Goal: Task Accomplishment & Management: Manage account settings

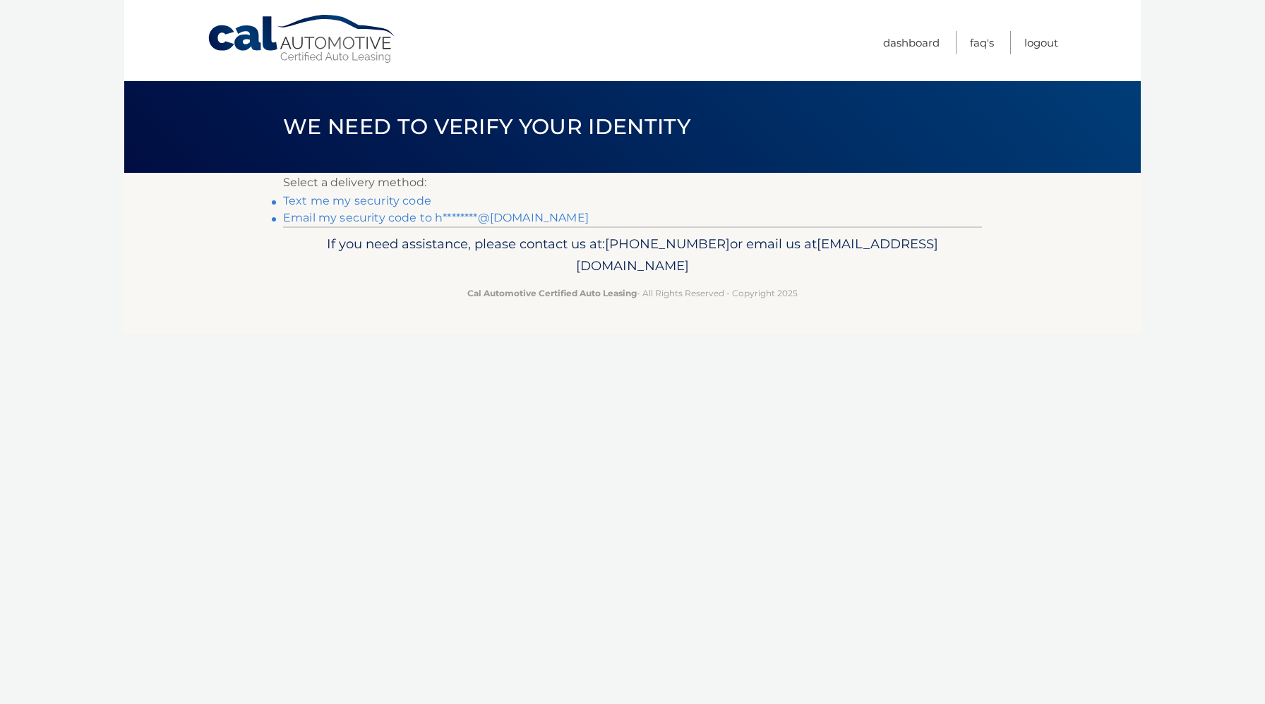
click at [327, 203] on link "Text me my security code" at bounding box center [357, 200] width 148 height 13
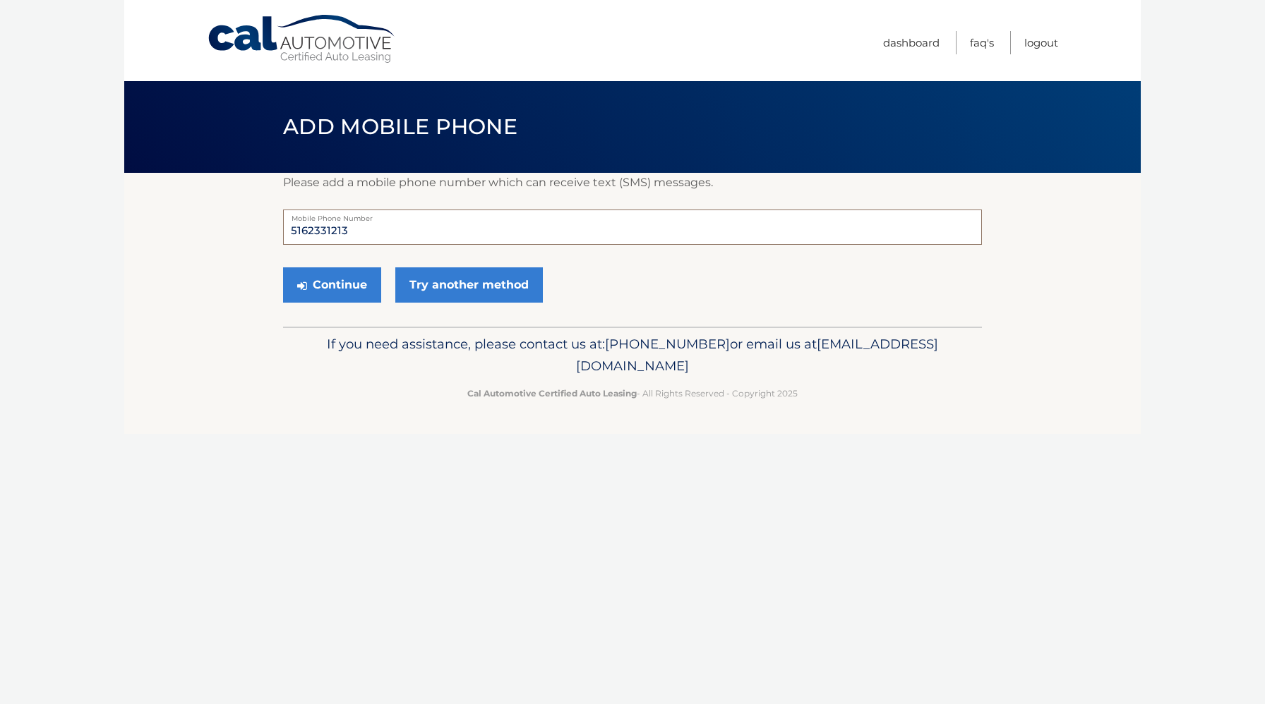
click at [356, 232] on input "5162331213" at bounding box center [632, 227] width 699 height 35
type input "5164575717"
click at [221, 280] on section "Please add a mobile phone number which can receive text (SMS) messages. 5164575…" at bounding box center [632, 250] width 1016 height 154
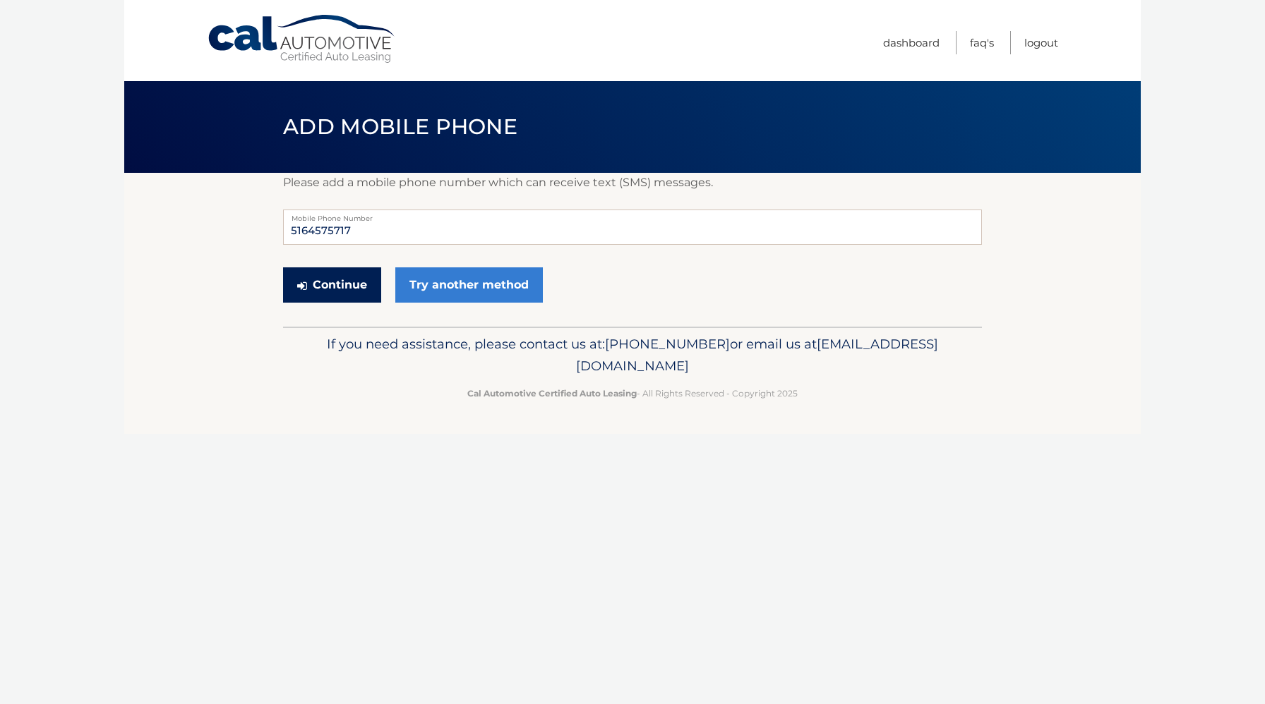
click at [332, 284] on button "Continue" at bounding box center [332, 285] width 98 height 35
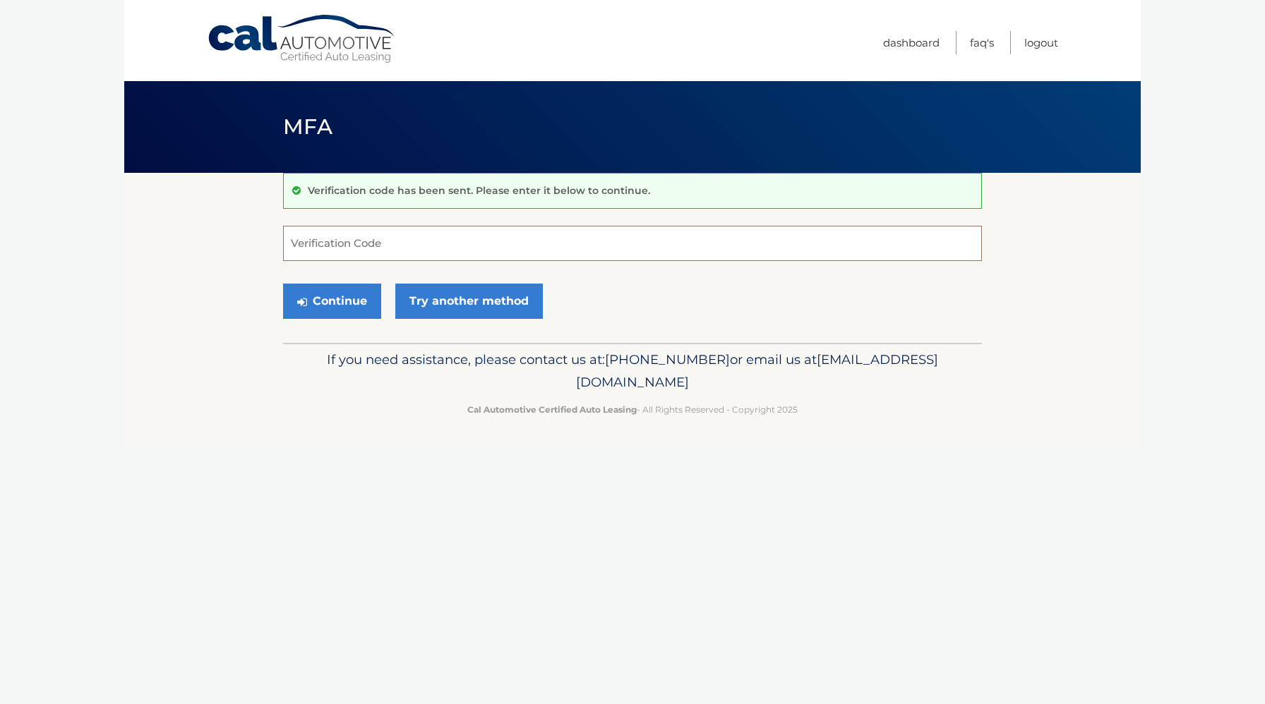
click at [349, 246] on input "Verification Code" at bounding box center [632, 243] width 699 height 35
type input "880825"
click at [332, 307] on button "Continue" at bounding box center [332, 301] width 98 height 35
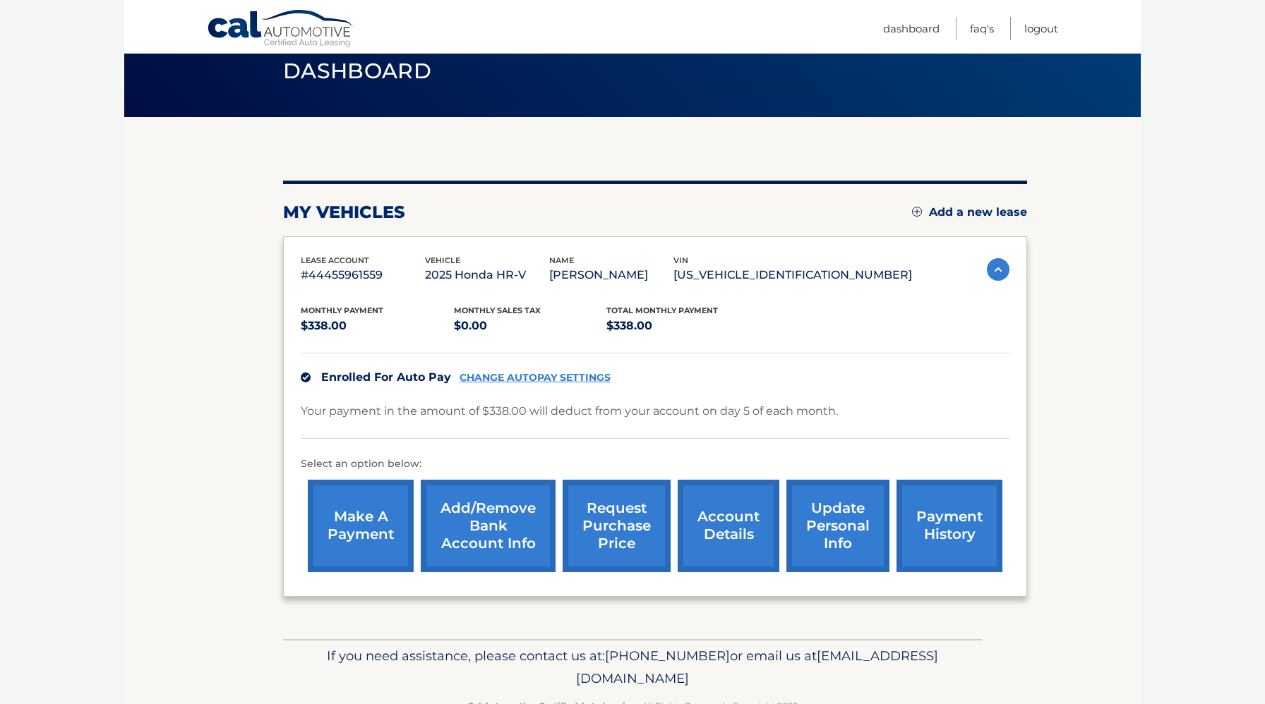
scroll to position [57, 0]
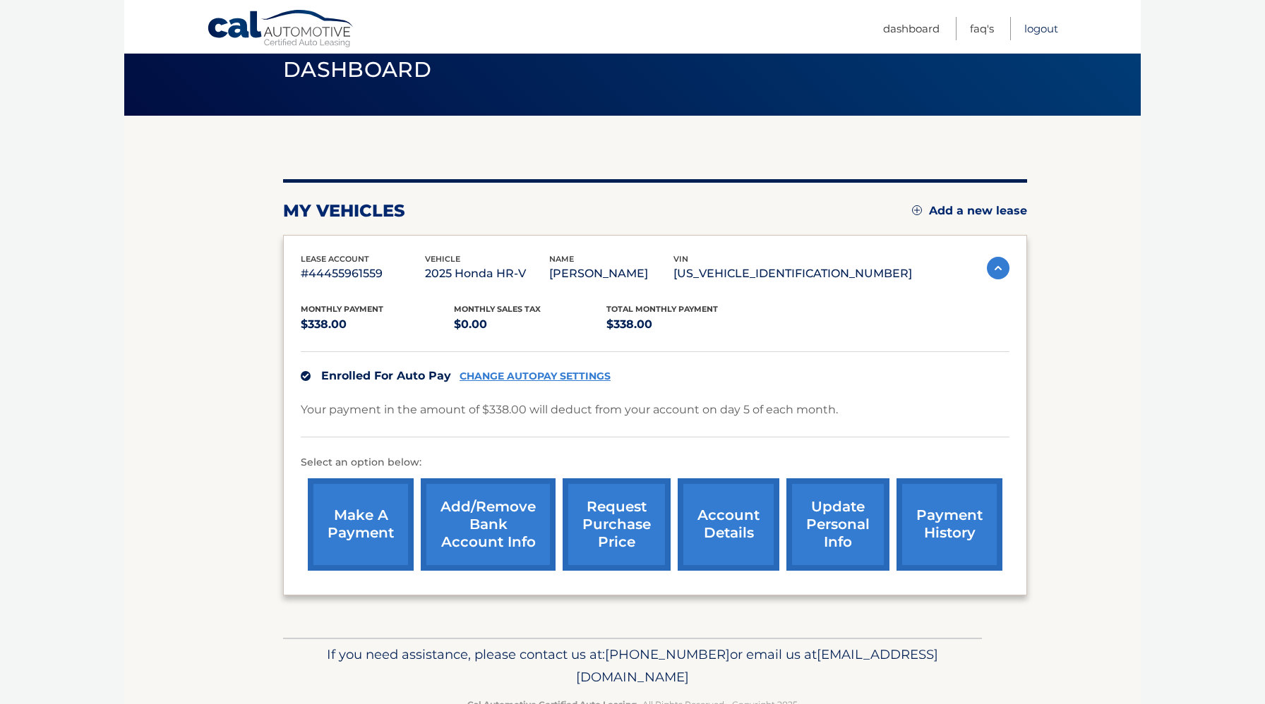
click at [1045, 32] on link "Logout" at bounding box center [1041, 28] width 34 height 23
